Goal: Task Accomplishment & Management: Use online tool/utility

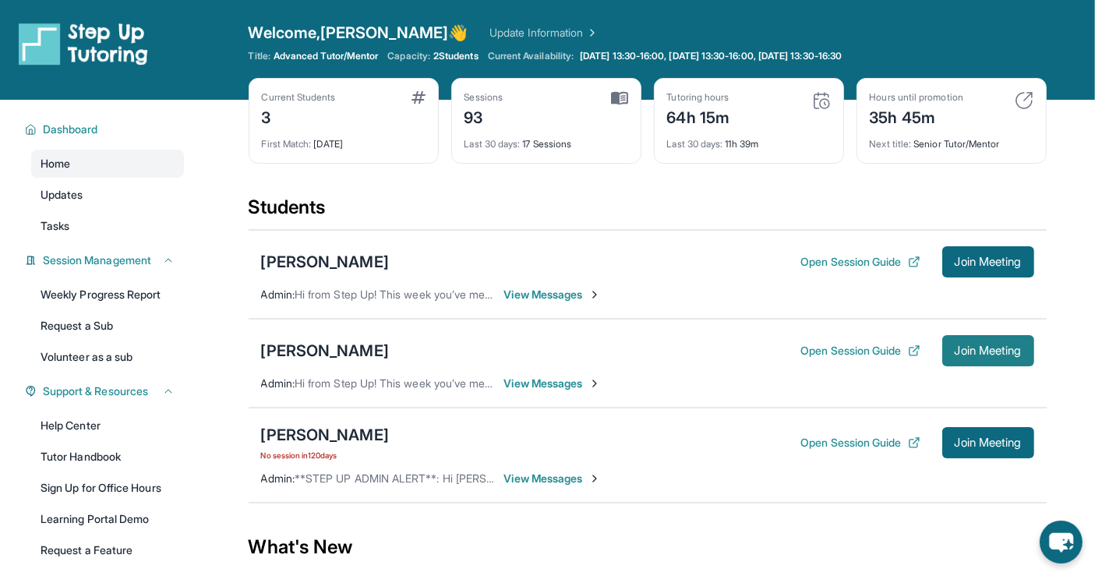
click at [993, 351] on span "Join Meeting" at bounding box center [987, 350] width 67 height 9
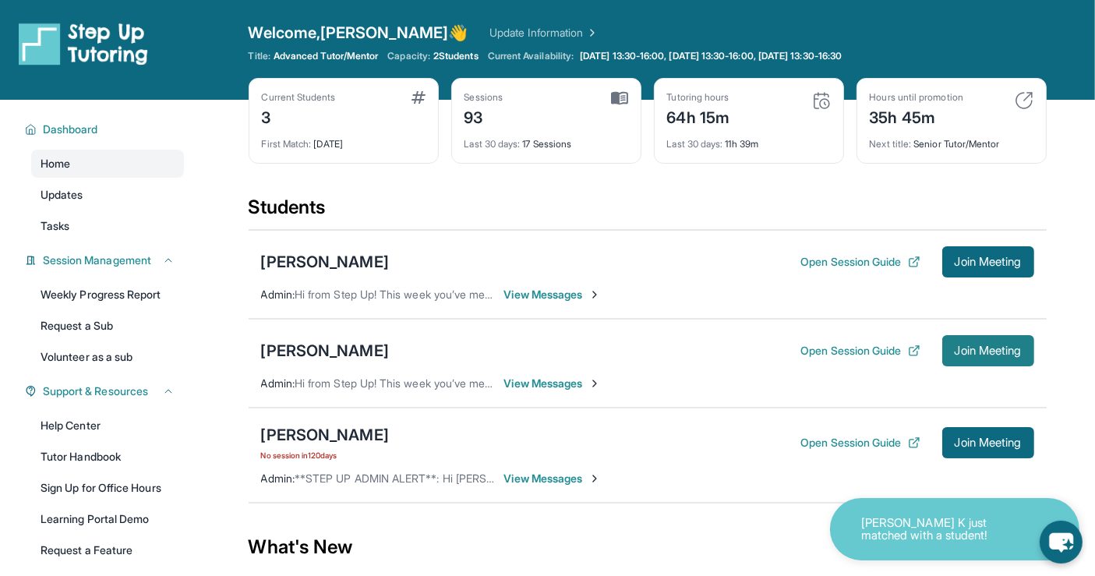
click at [973, 346] on span "Join Meeting" at bounding box center [987, 350] width 67 height 9
